Goal: Submit feedback/report problem

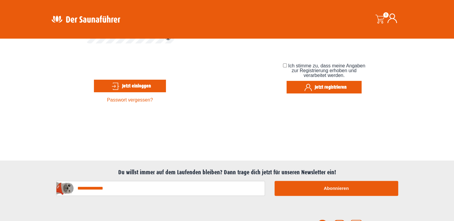
scroll to position [90, 0]
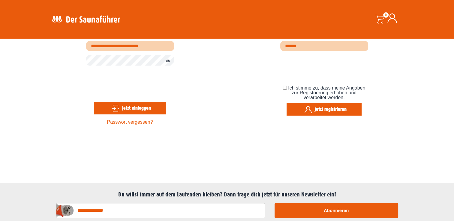
click at [142, 107] on button "Jetzt einloggen" at bounding box center [130, 108] width 72 height 13
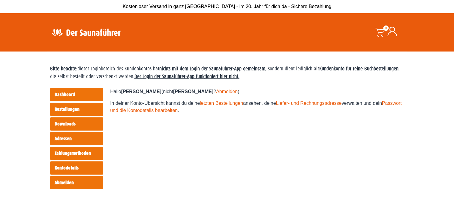
click at [72, 112] on link "Bestellungen" at bounding box center [76, 109] width 53 height 13
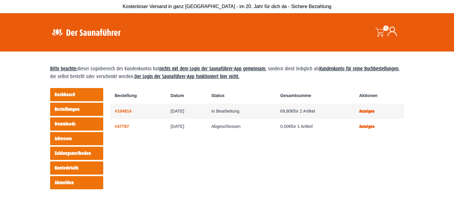
click at [72, 124] on link "Downloads" at bounding box center [76, 124] width 53 height 13
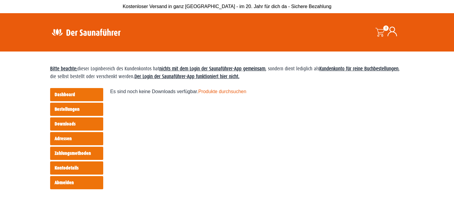
click at [58, 183] on link "Abmelden" at bounding box center [76, 182] width 53 height 13
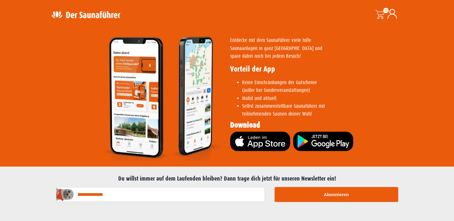
scroll to position [1226, 0]
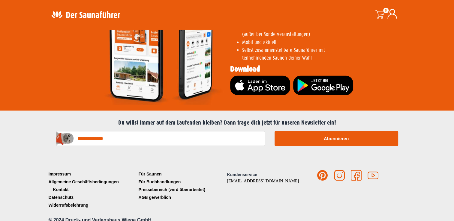
click at [52, 186] on link "Kontakt" at bounding box center [92, 190] width 90 height 8
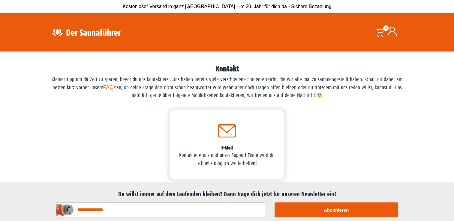
click at [235, 130] on icon "E-Mail" at bounding box center [227, 131] width 18 height 13
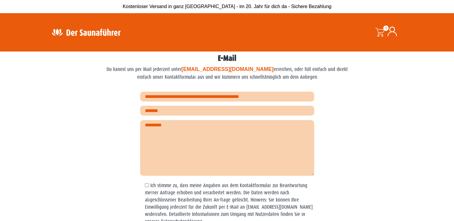
click at [188, 139] on textarea "Kontaktformular" at bounding box center [227, 148] width 174 height 56
click at [188, 136] on textarea "Kontaktformular" at bounding box center [227, 148] width 174 height 56
click at [80, 149] on div at bounding box center [92, 169] width 90 height 161
click at [200, 98] on input "Kontaktformular" at bounding box center [227, 97] width 174 height 10
type input "**********"
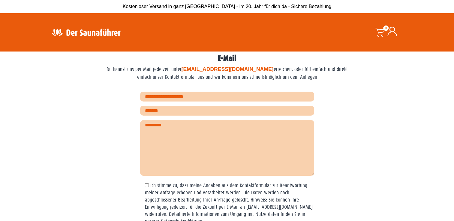
click at [182, 111] on input "Kontaktformular" at bounding box center [227, 111] width 174 height 10
type input "**********"
